Goal: Check status: Check status

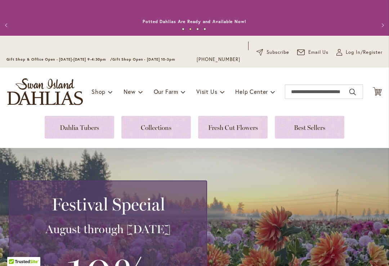
click at [356, 56] on span "Log In/Register" at bounding box center [364, 52] width 37 height 7
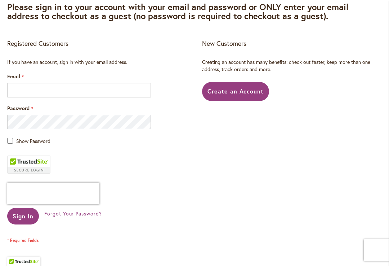
scroll to position [169, 0]
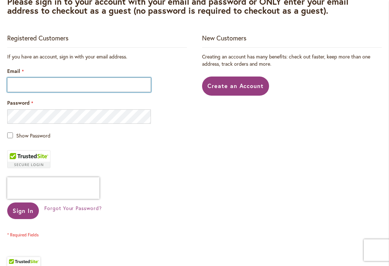
click at [77, 86] on input "Email" at bounding box center [79, 84] width 144 height 14
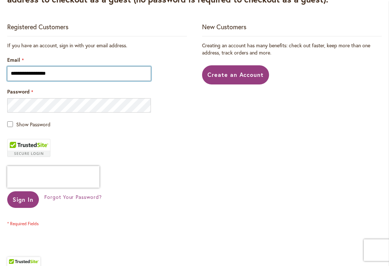
scroll to position [183, 0]
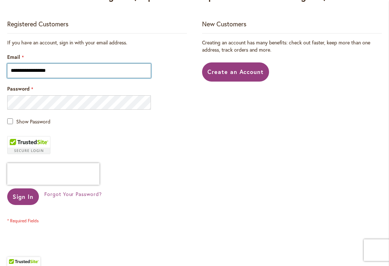
type input "**********"
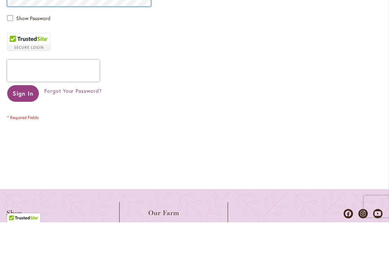
scroll to position [242, 0]
click at [21, 129] on button "Sign In" at bounding box center [23, 137] width 32 height 17
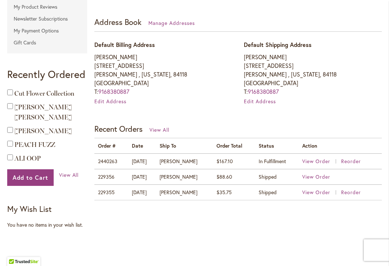
scroll to position [222, 0]
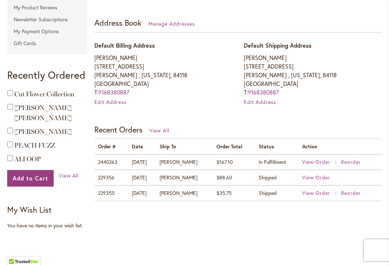
click at [321, 163] on span "View Order" at bounding box center [316, 161] width 28 height 7
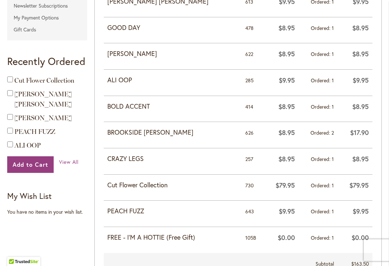
scroll to position [238, 0]
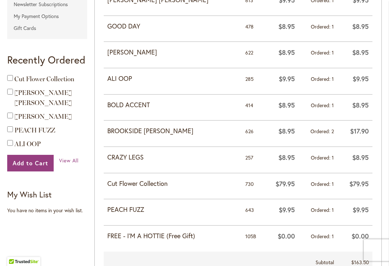
click at [136, 183] on strong "Cut Flower Collection" at bounding box center [172, 183] width 131 height 9
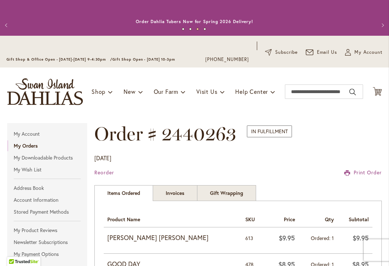
scroll to position [0, 0]
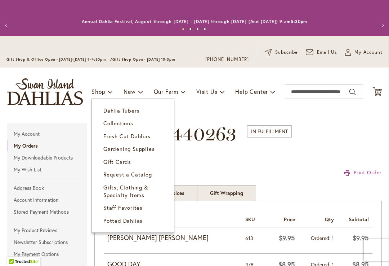
click at [131, 124] on span "Collections" at bounding box center [118, 122] width 30 height 7
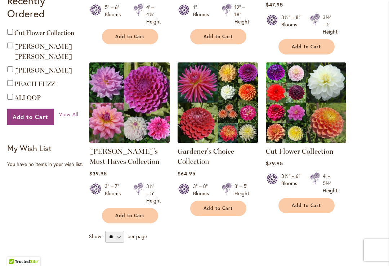
scroll to position [275, 0]
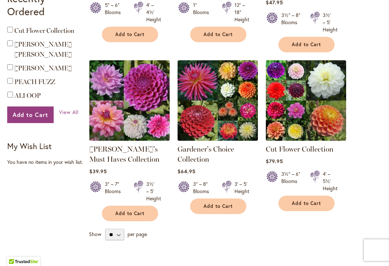
click at [306, 93] on img at bounding box center [306, 100] width 80 height 80
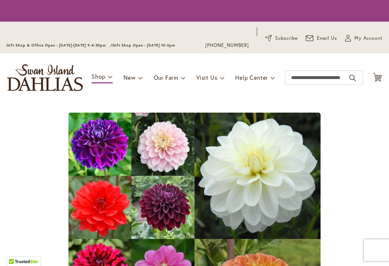
type input "*****"
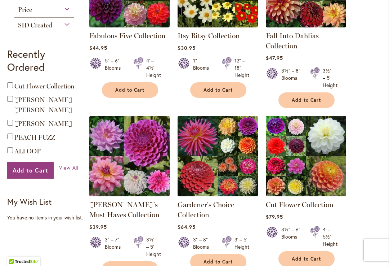
scroll to position [220, 0]
click at [66, 120] on span "[PERSON_NAME]" at bounding box center [43, 124] width 58 height 8
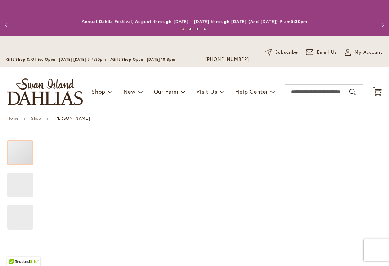
type input "*****"
